Goal: Task Accomplishment & Management: Manage account settings

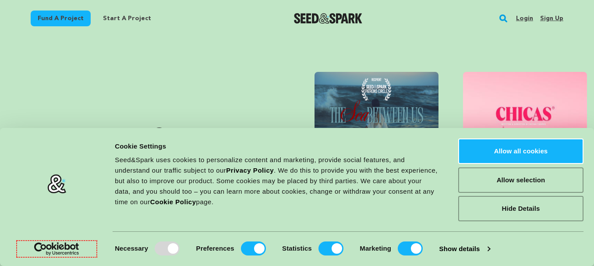
click at [551, 18] on link "Sign up" at bounding box center [552, 18] width 23 height 14
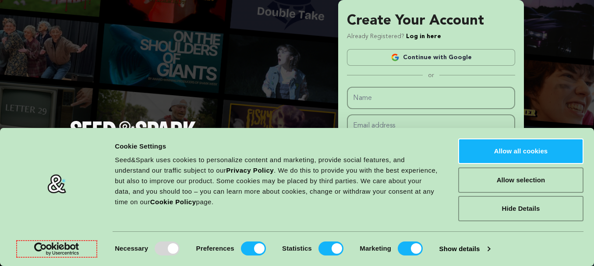
type input "Secure Car Shipping"
click at [377, 125] on input "Email address" at bounding box center [431, 125] width 168 height 22
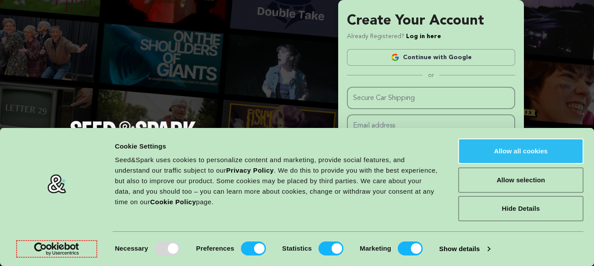
click at [528, 149] on button "Allow all cookies" at bounding box center [521, 151] width 125 height 25
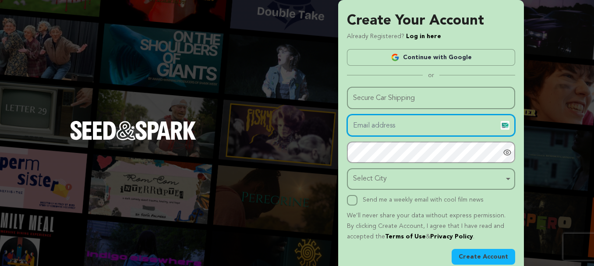
click at [396, 125] on input "Email address" at bounding box center [431, 125] width 168 height 22
type input "securecarshippingmiami@gmail.com"
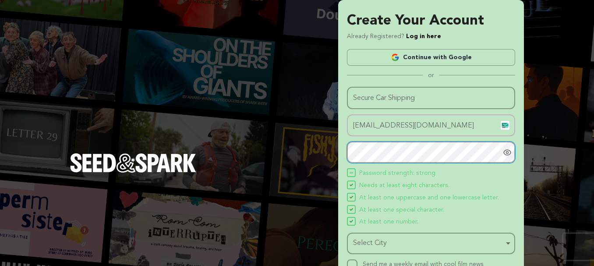
scroll to position [77, 0]
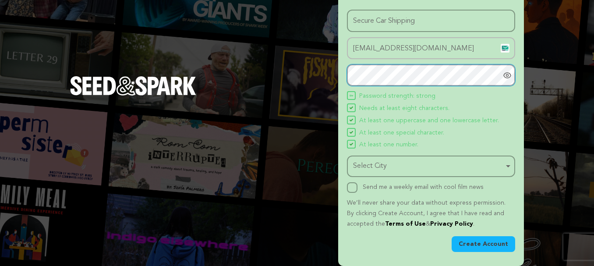
click at [378, 165] on div "Select City Remove item" at bounding box center [428, 166] width 151 height 13
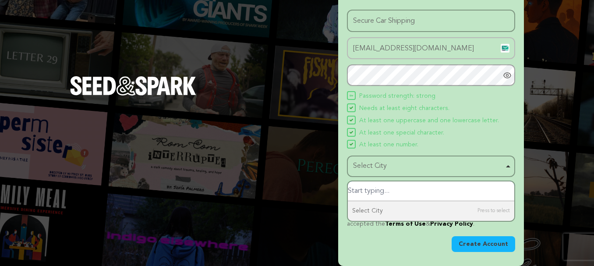
click at [372, 187] on input "Select City" at bounding box center [431, 191] width 167 height 20
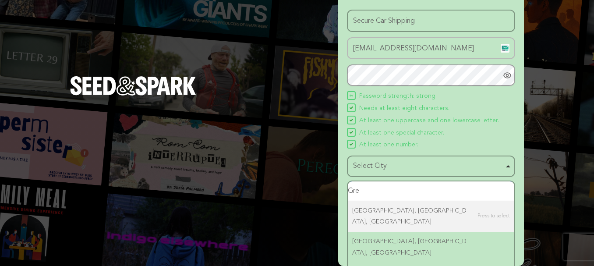
type input "Gree"
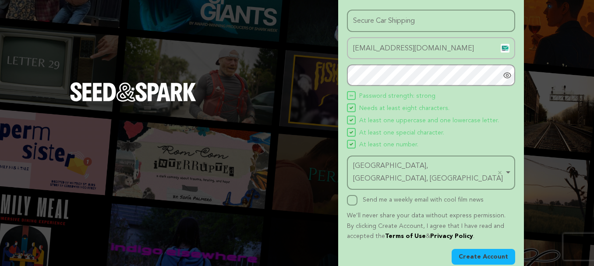
click at [346, 189] on div "Create Your Account Already Registered? Log in here Continue with Google or eyJ…" at bounding box center [431, 101] width 186 height 356
click at [355, 195] on input "Send me a weekly email with cool film news" at bounding box center [352, 200] width 11 height 11
checkbox input "true"
click at [476, 249] on button "Create Account" at bounding box center [484, 257] width 64 height 16
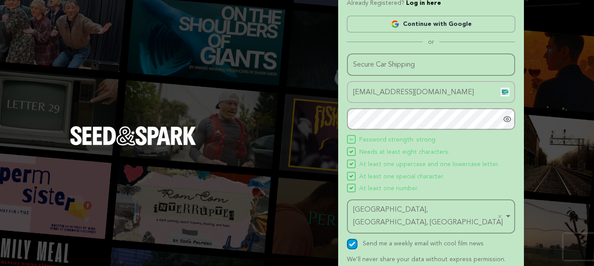
scroll to position [0, 0]
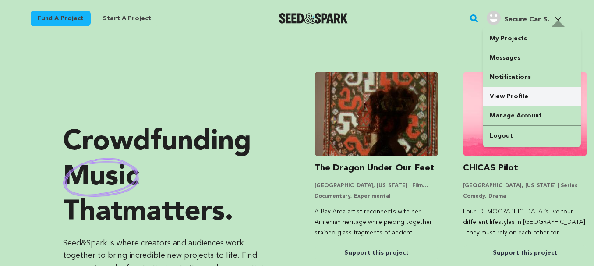
click at [498, 96] on link "View Profile" at bounding box center [532, 96] width 98 height 19
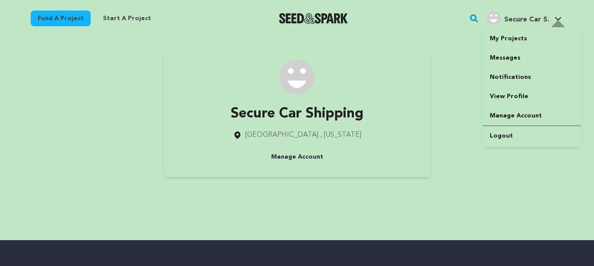
click at [555, 19] on icon at bounding box center [558, 19] width 7 height 4
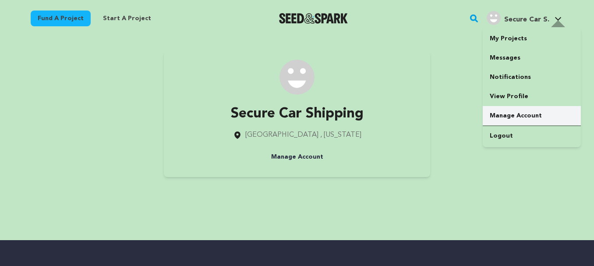
click at [506, 119] on link "Manage Account" at bounding box center [532, 115] width 98 height 19
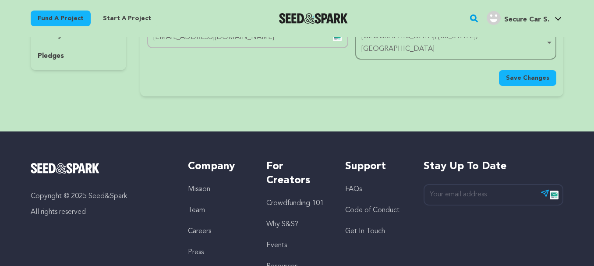
scroll to position [44, 0]
